Goal: Task Accomplishment & Management: Use online tool/utility

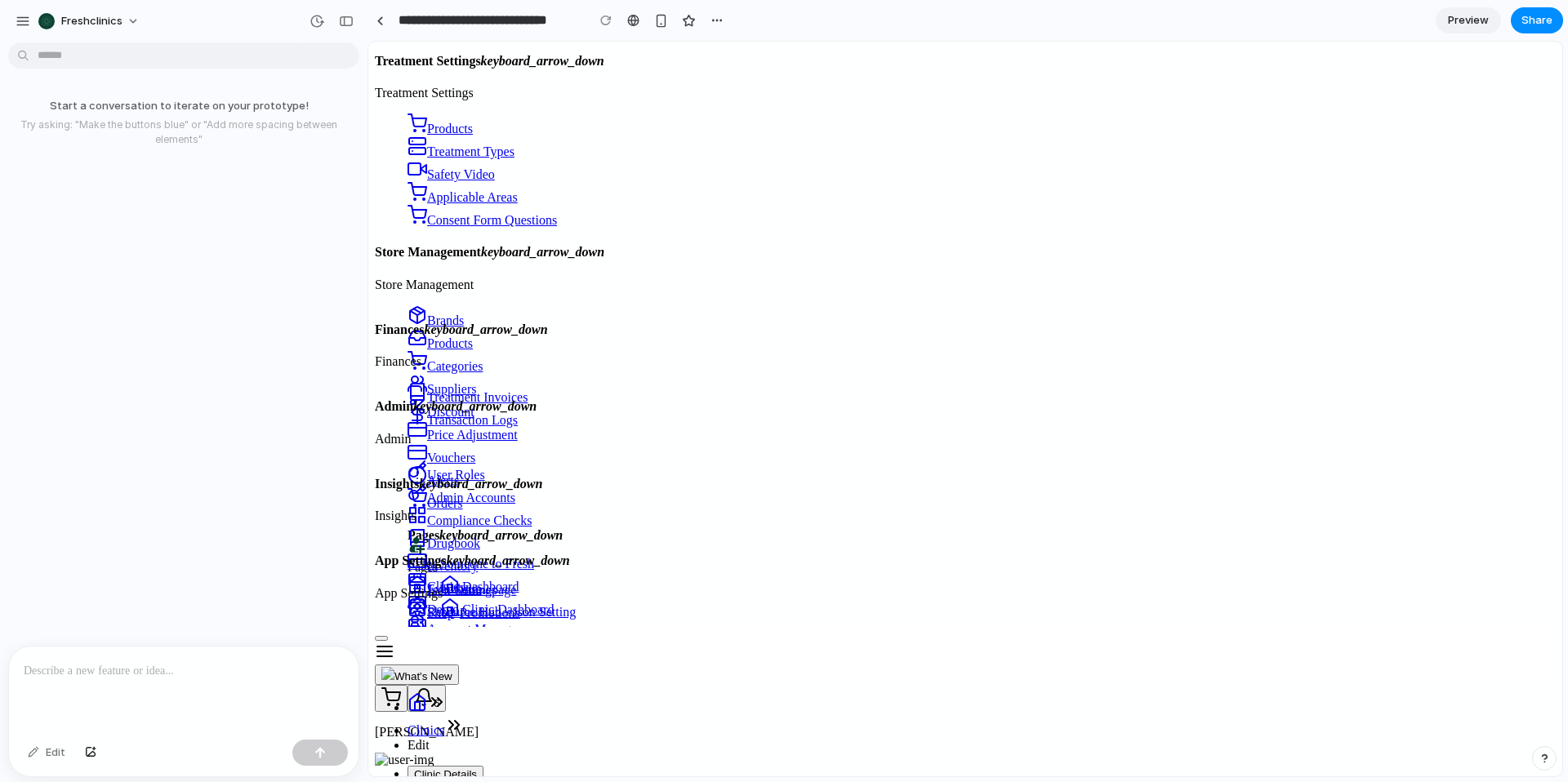
scroll to position [273, 0]
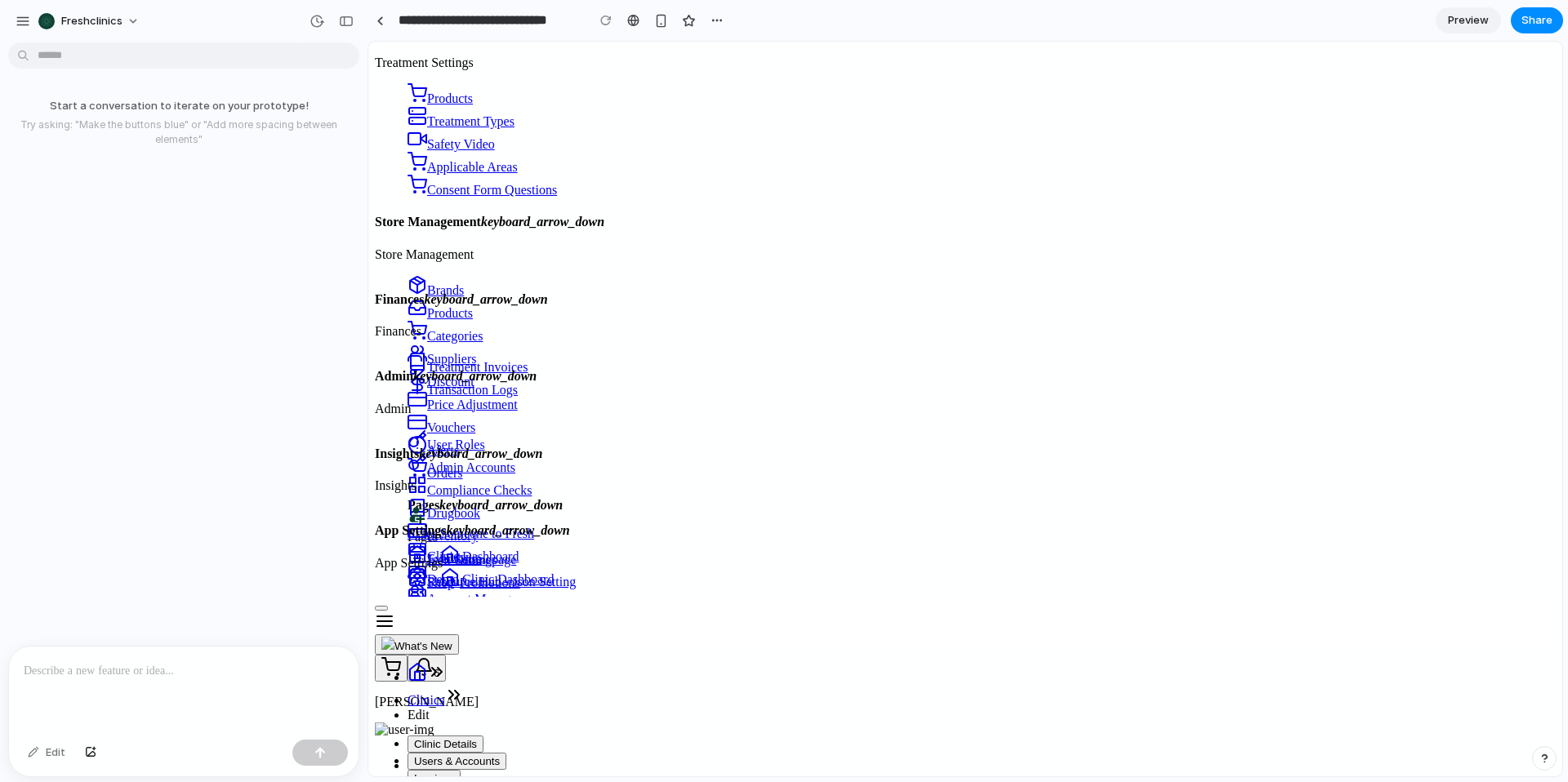
click at [66, 670] on p at bounding box center [183, 670] width 320 height 19
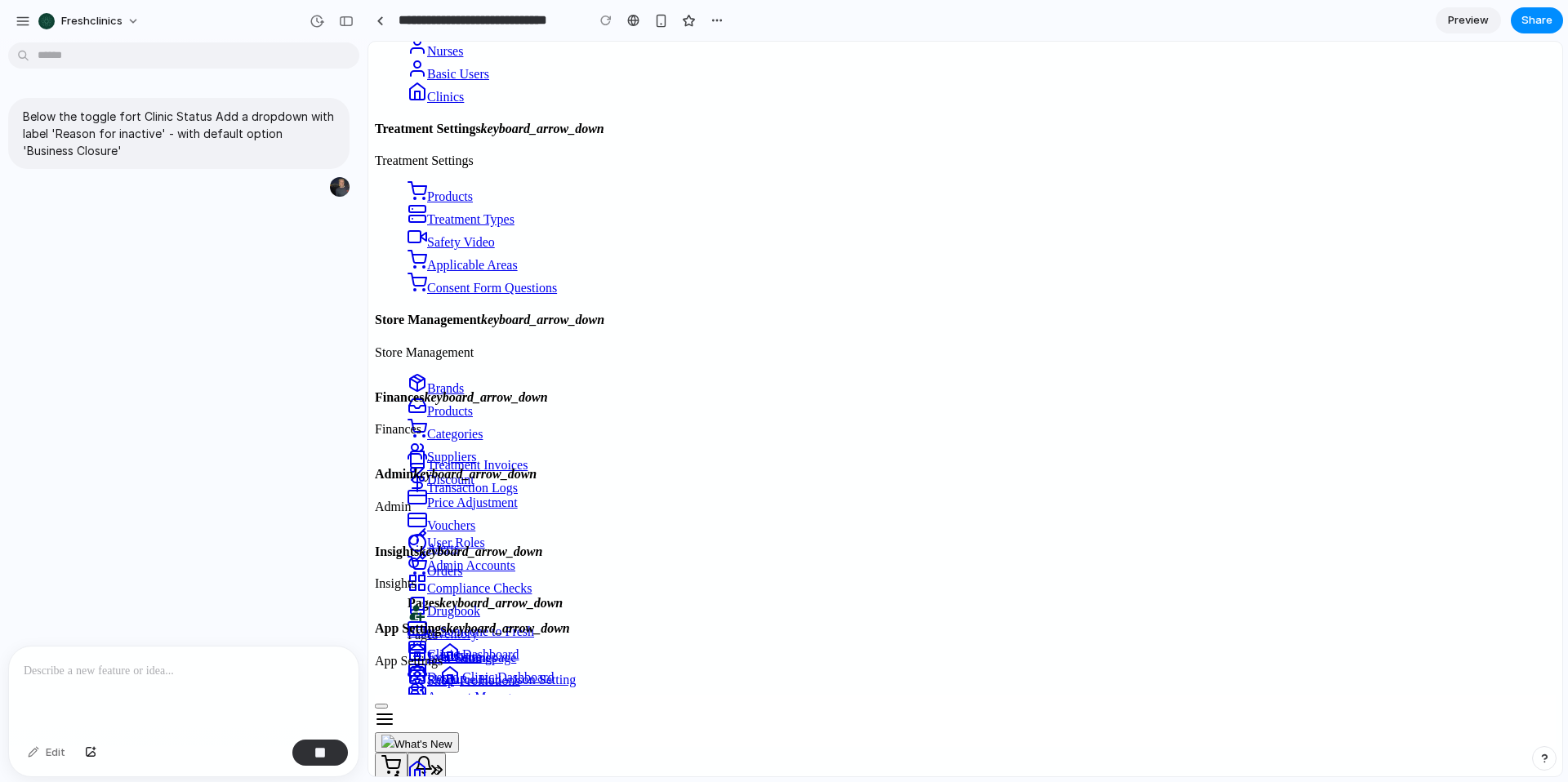
scroll to position [0, 0]
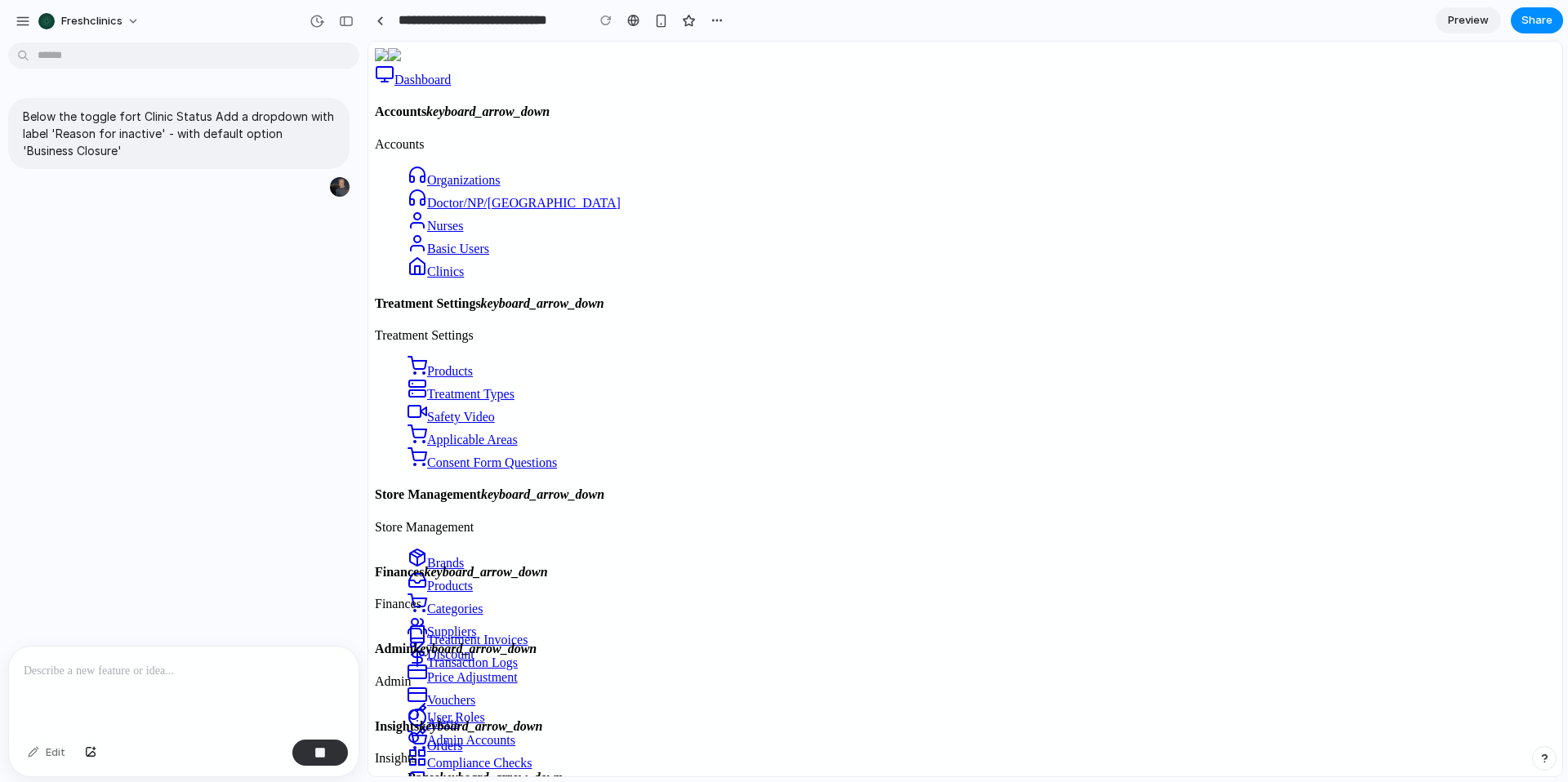
click at [299, 462] on div "Below the toggle fort Clinic Status Add a dropdown with label 'Reason for inact…" at bounding box center [179, 347] width 357 height 597
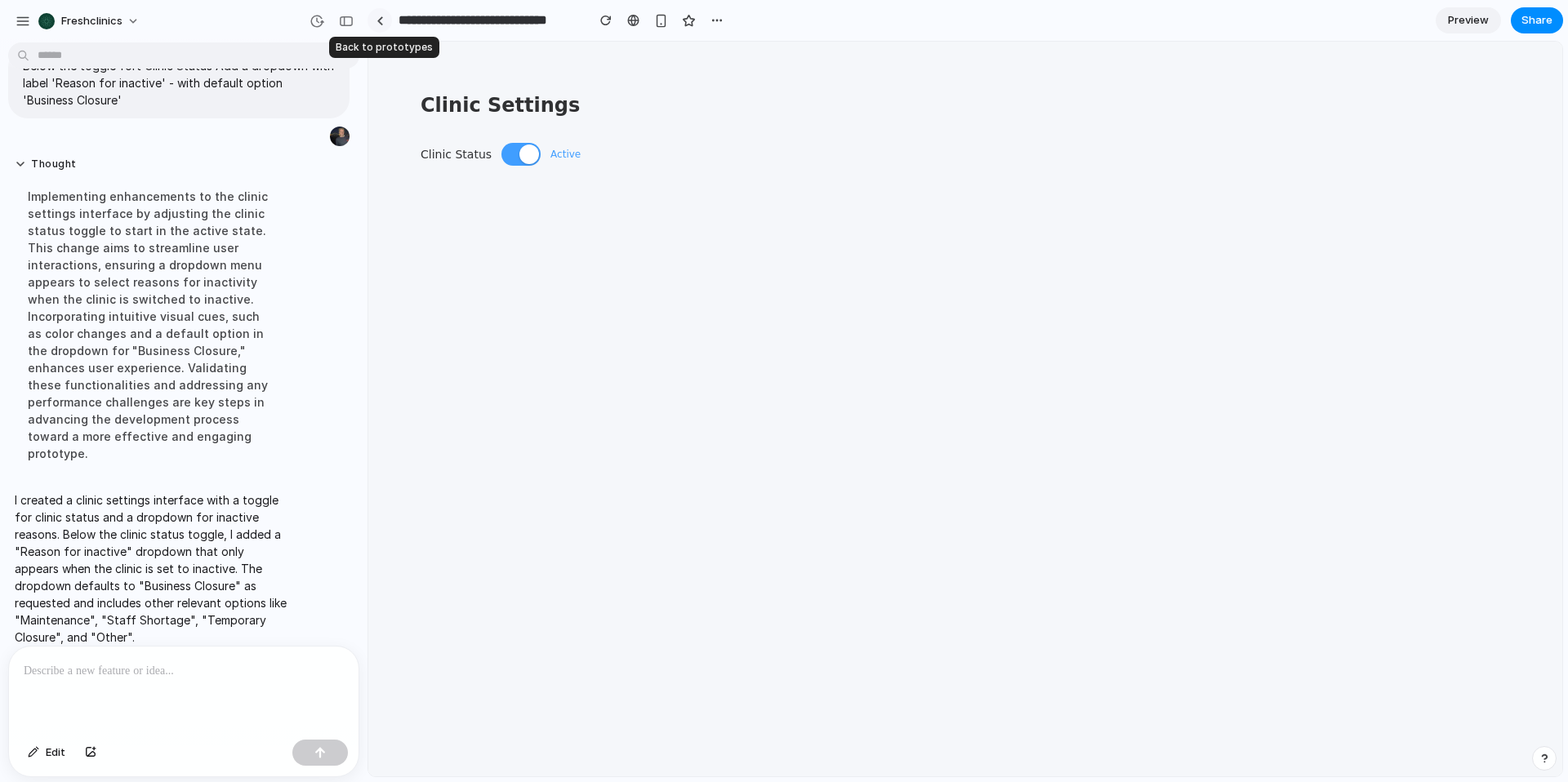
click at [382, 15] on link at bounding box center [379, 20] width 24 height 24
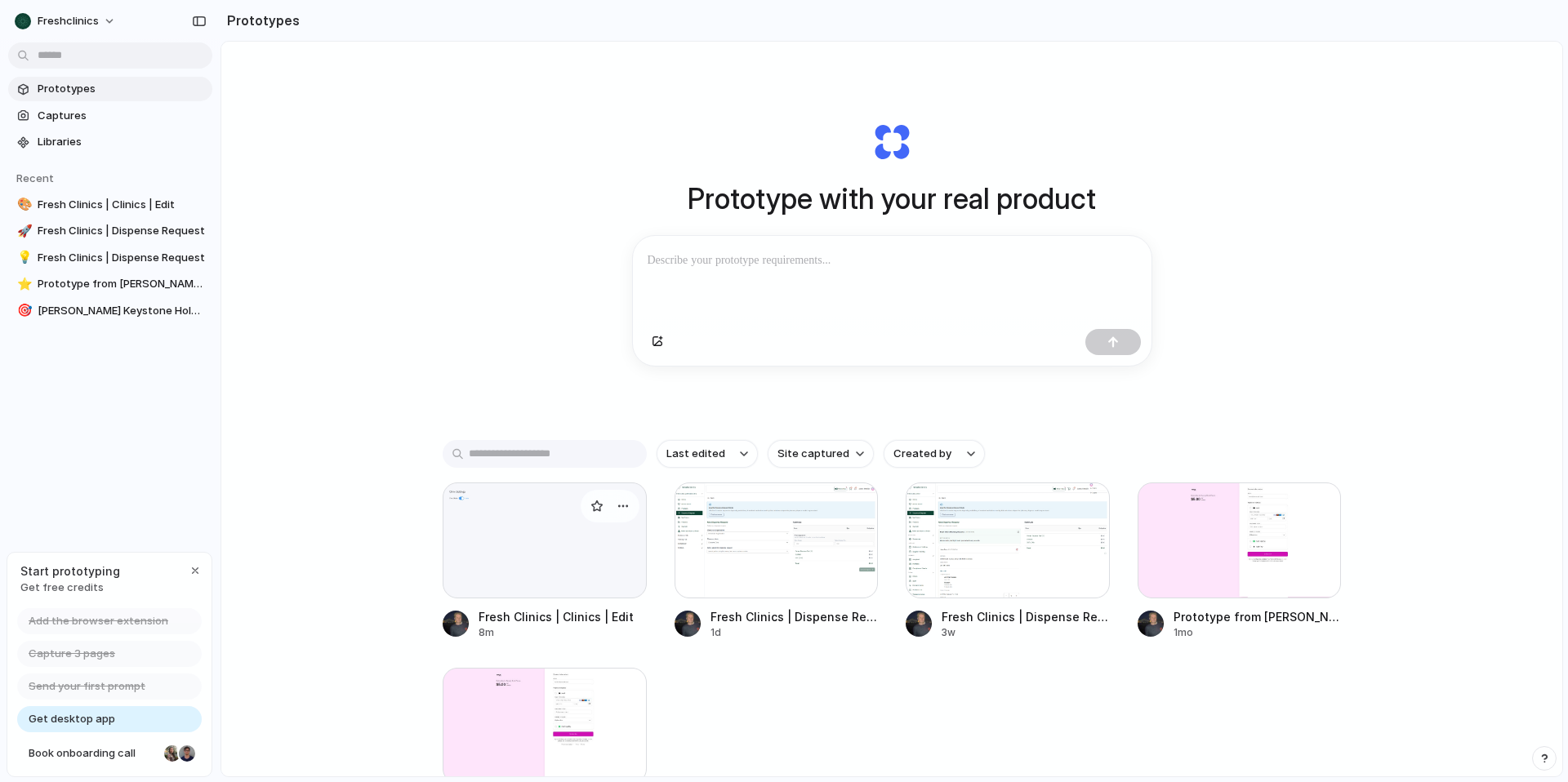
click at [524, 551] on div at bounding box center [544, 540] width 204 height 116
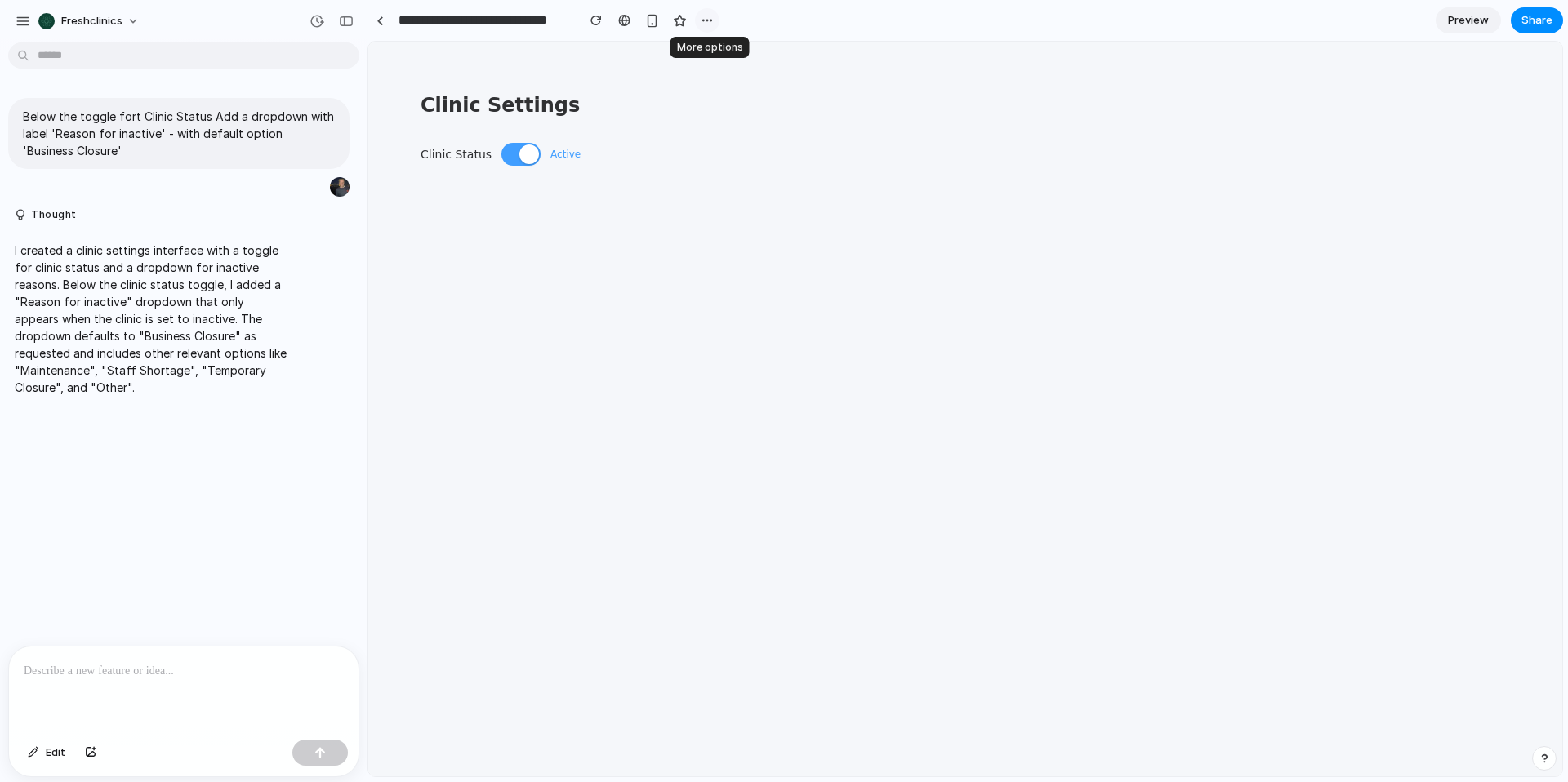
click at [697, 18] on button "button" at bounding box center [706, 20] width 24 height 24
click at [645, 19] on div "Duplicate Delete" at bounding box center [784, 391] width 1568 height 782
click at [620, 23] on div at bounding box center [624, 21] width 13 height 13
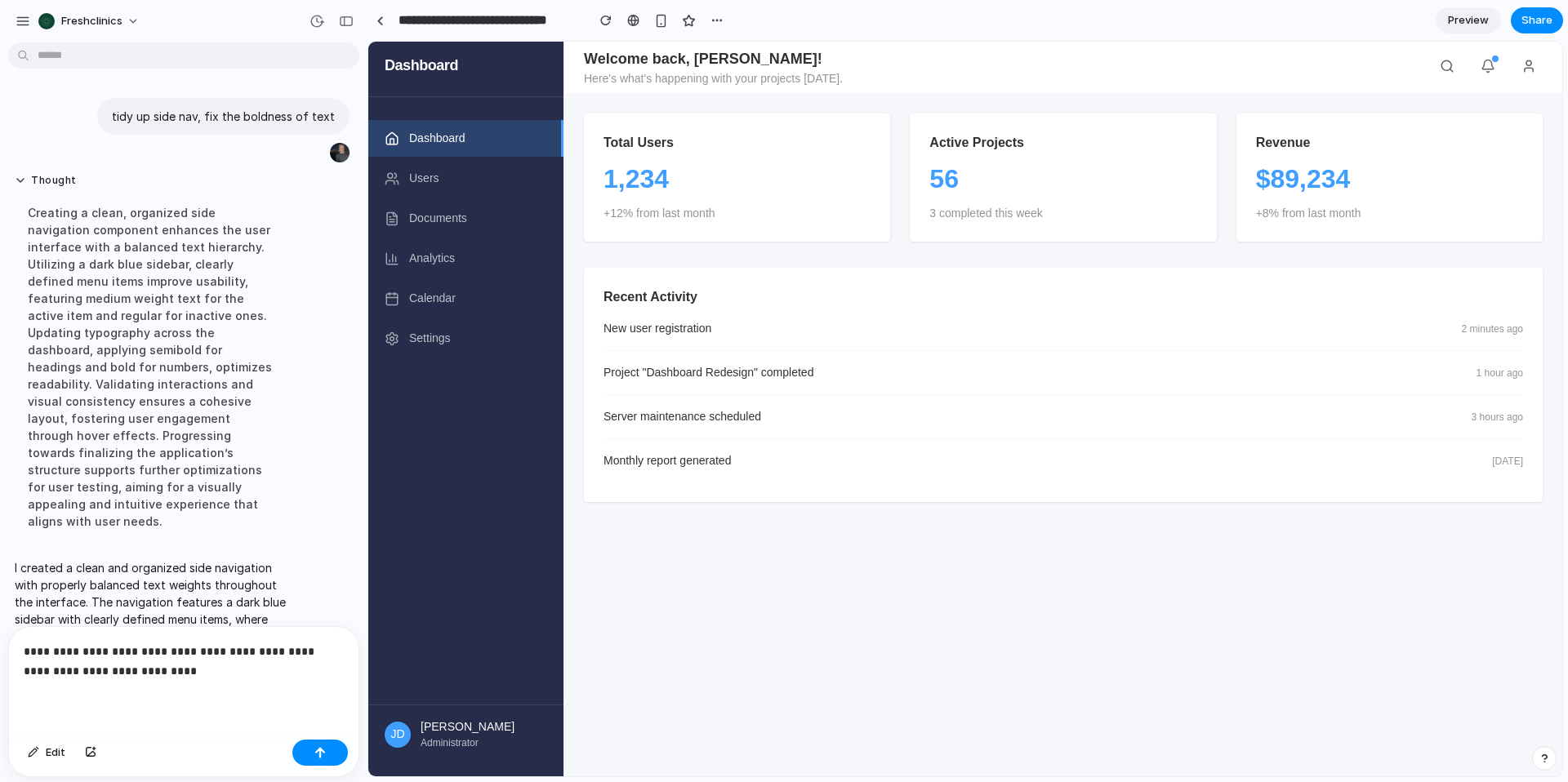
scroll to position [218, 0]
